Goal: Task Accomplishment & Management: Manage account settings

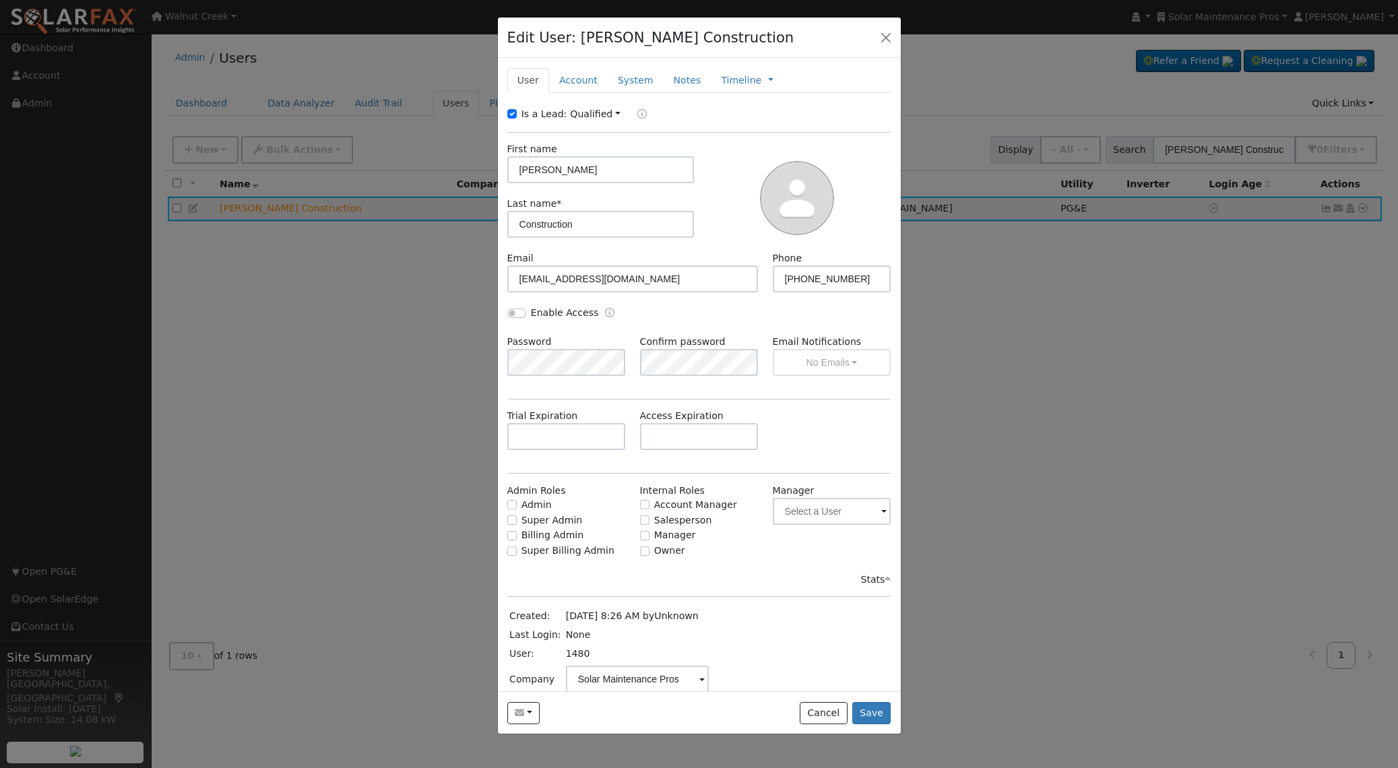
scroll to position [13, 0]
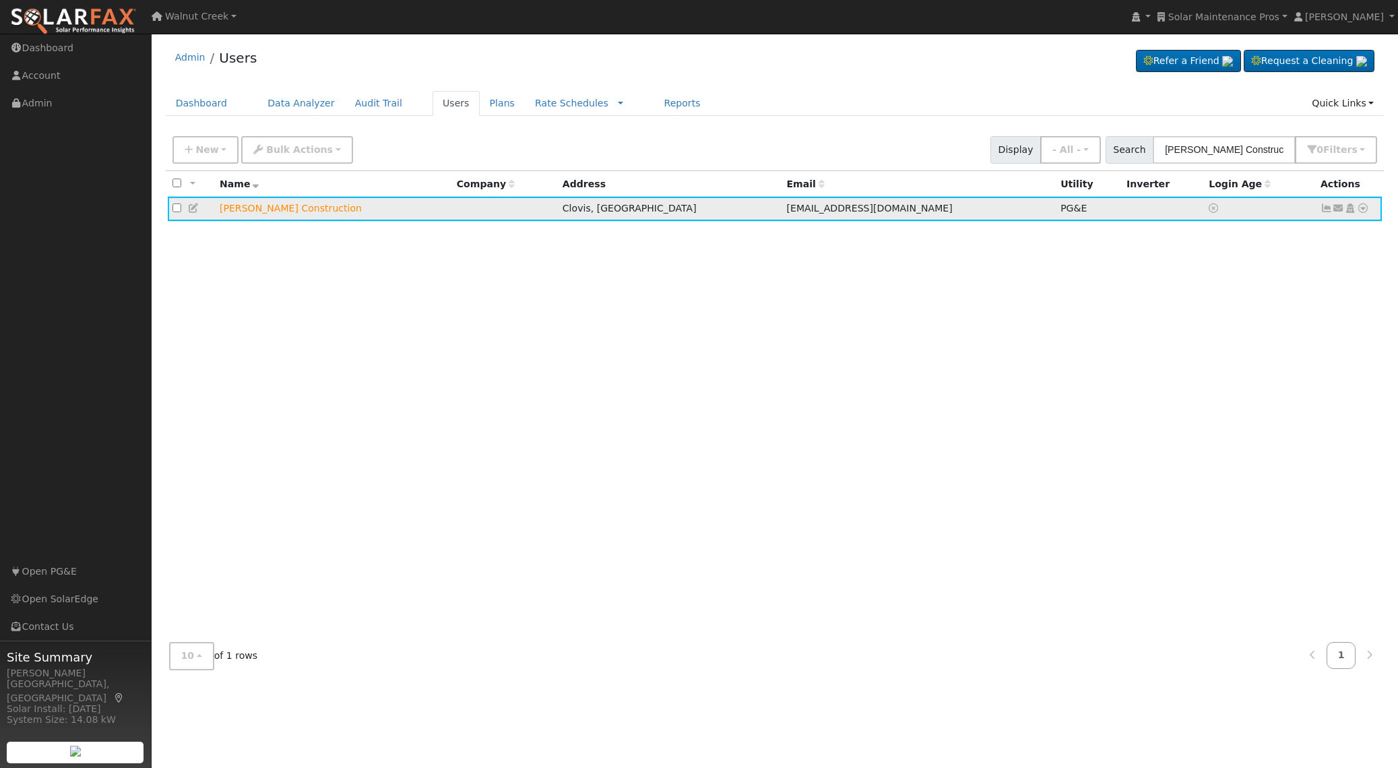
click at [194, 212] on icon at bounding box center [194, 207] width 12 height 9
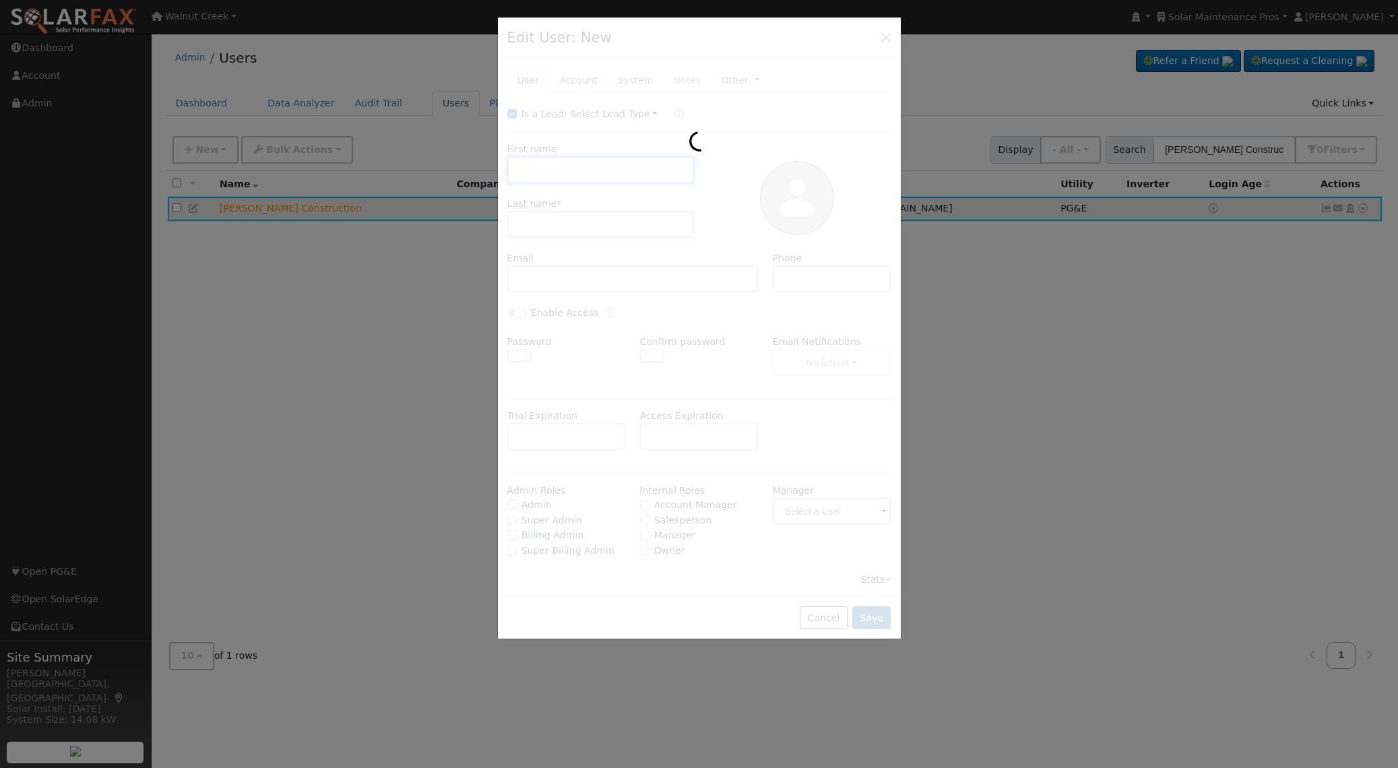
scroll to position [0, 0]
type input "[PERSON_NAME]"
type input "Construction"
type input "[EMAIL_ADDRESS][DOMAIN_NAME]"
type input "[PHONE_NUMBER]"
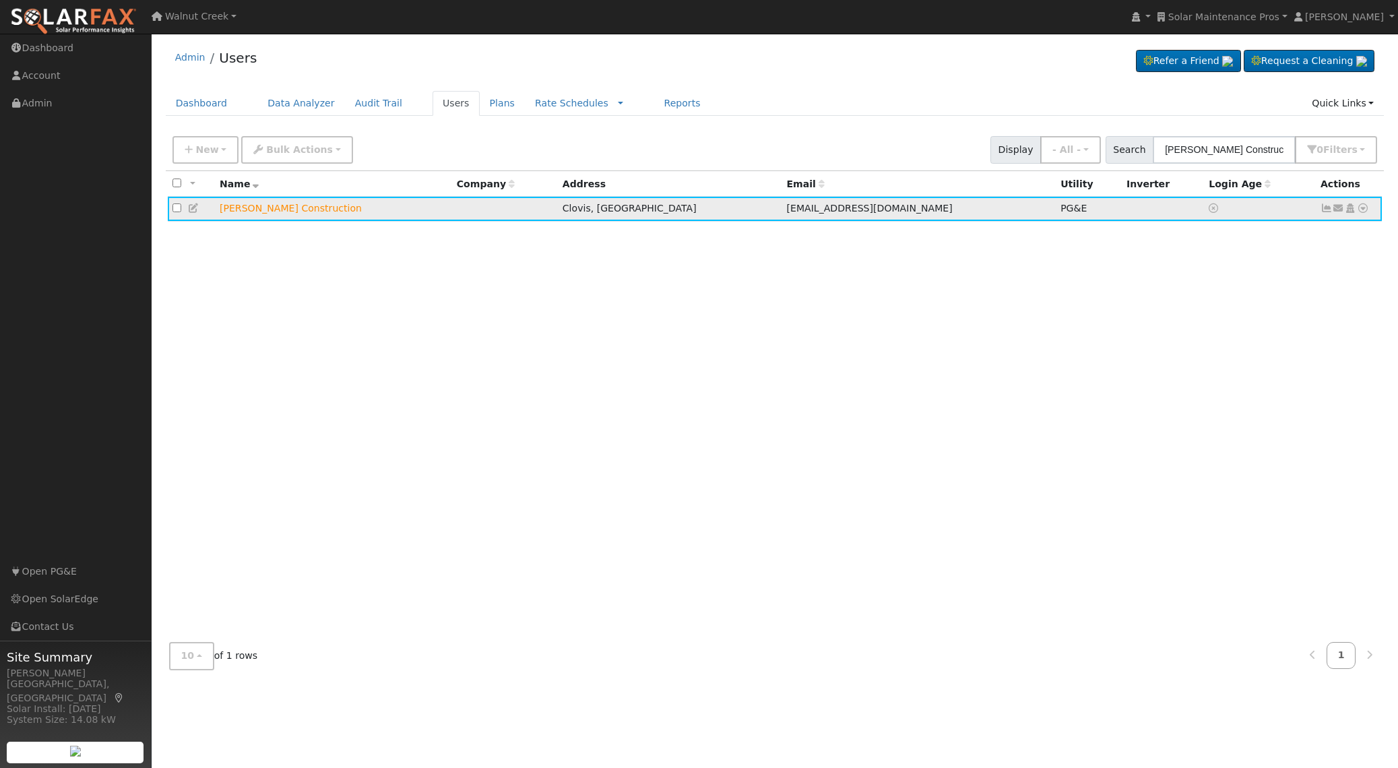
click at [1060, 209] on span "PG&E" at bounding box center [1073, 208] width 26 height 11
